Goal: Information Seeking & Learning: Learn about a topic

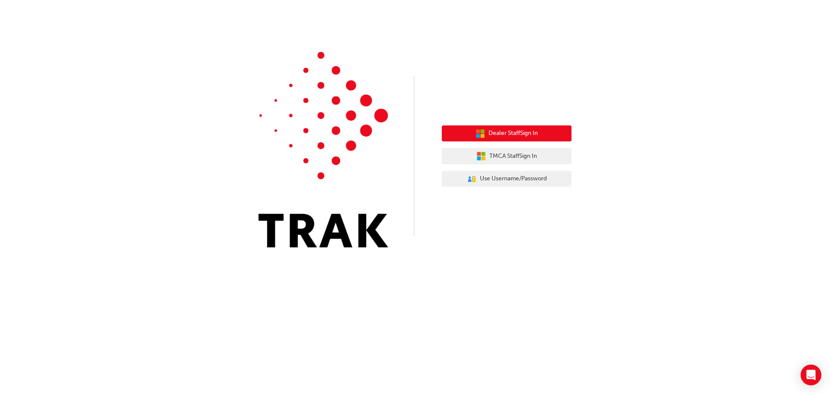
click at [532, 133] on span "Dealer Staff Sign In" at bounding box center [512, 133] width 49 height 10
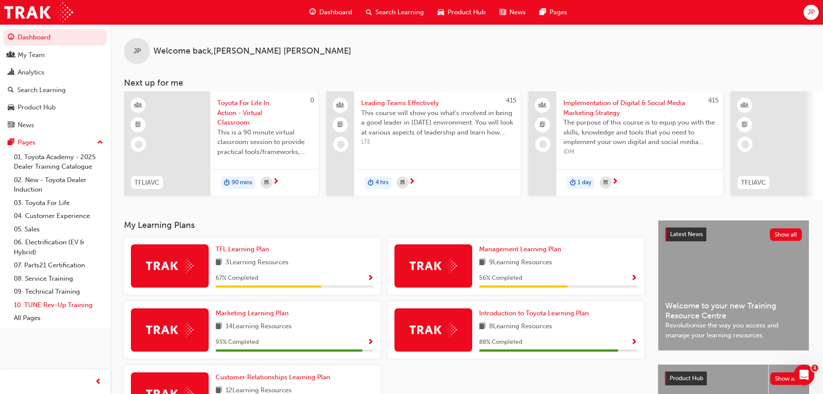
click at [53, 308] on link "10. TUNE Rev-Up Training" at bounding box center [58, 304] width 96 height 13
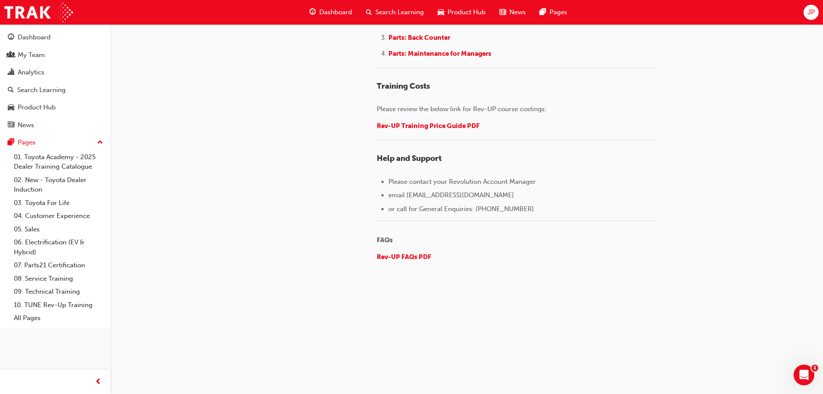
scroll to position [1204, 0]
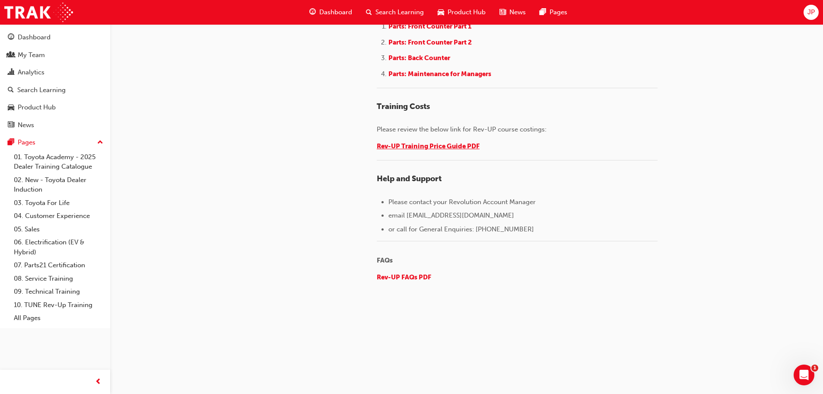
click at [417, 150] on span "Rev-UP Training Price Guide PDF" at bounding box center [428, 146] width 103 height 8
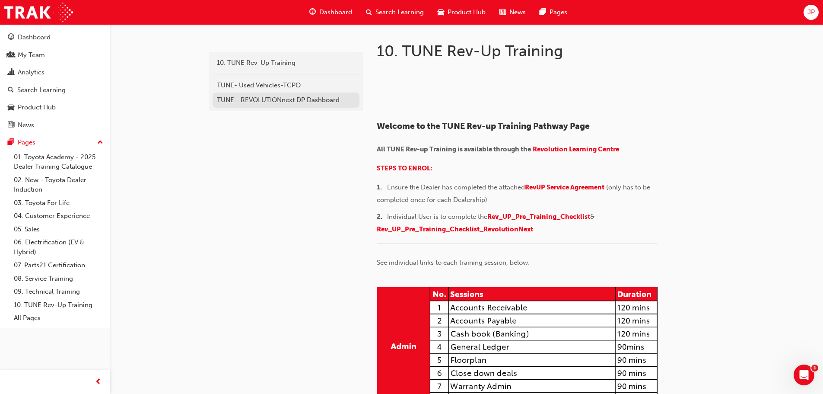
click at [243, 103] on div "TUNE - REVOLUTIONnext DP Dashboard" at bounding box center [286, 100] width 138 height 10
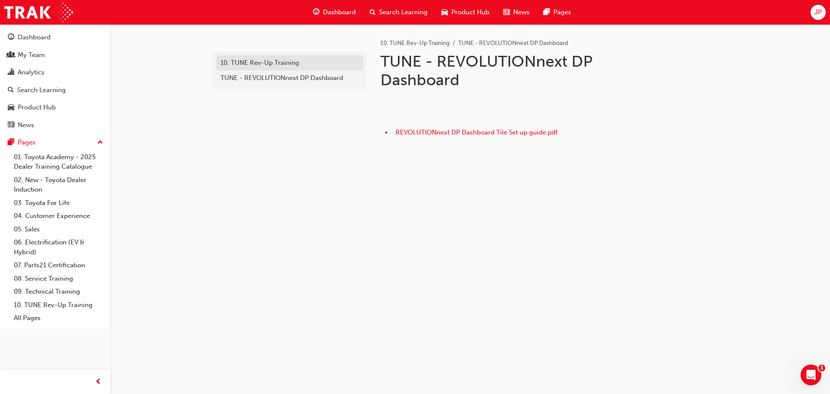
click at [248, 64] on div "10. TUNE Rev-Up Training" at bounding box center [289, 63] width 138 height 10
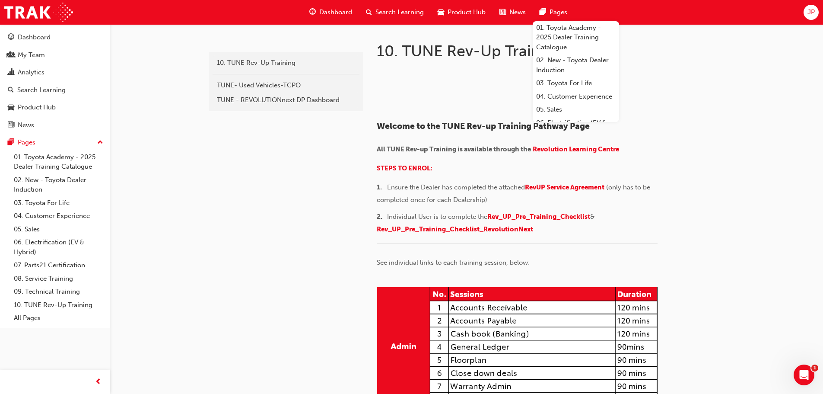
click at [401, 10] on span "Search Learning" at bounding box center [400, 12] width 48 height 10
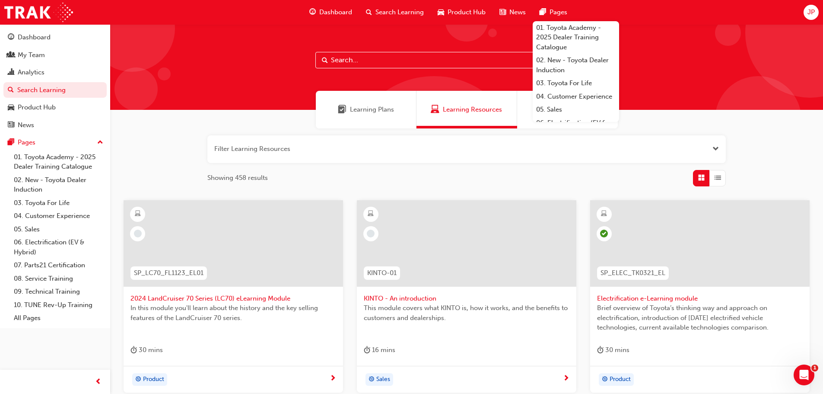
click at [355, 57] on input "text" at bounding box center [467, 60] width 303 height 16
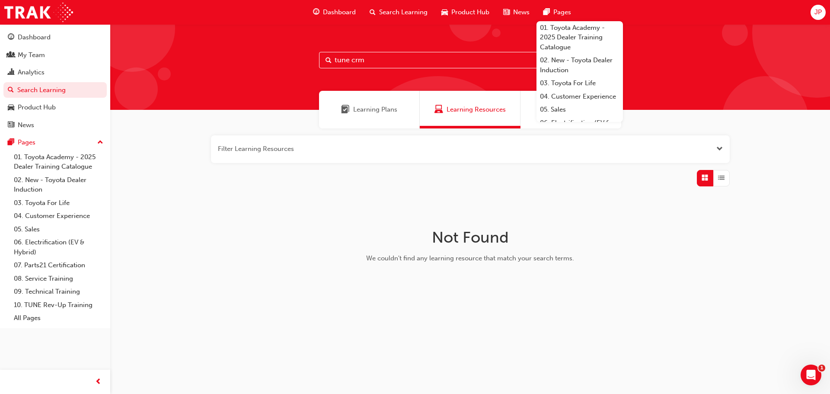
drag, startPoint x: 383, startPoint y: 66, endPoint x: 256, endPoint y: 58, distance: 126.9
click at [256, 58] on div "tune crm" at bounding box center [470, 67] width 720 height 86
type input "crm"
drag, startPoint x: 374, startPoint y: 61, endPoint x: 323, endPoint y: 56, distance: 51.3
click at [326, 56] on div "crm" at bounding box center [470, 60] width 303 height 16
